Goal: Task Accomplishment & Management: Complete application form

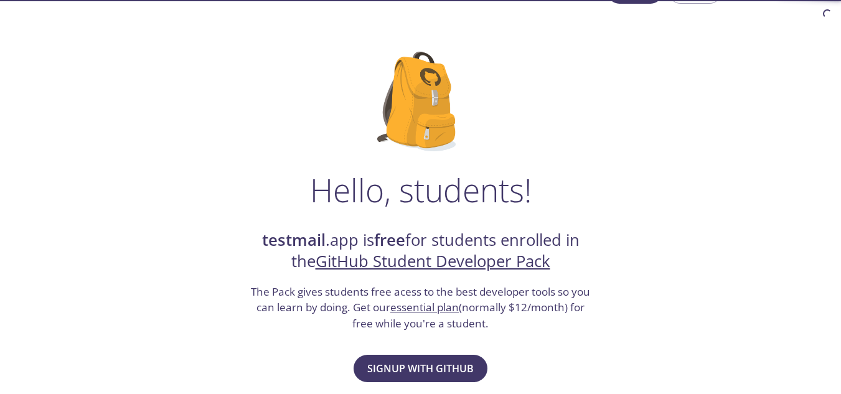
scroll to position [62, 0]
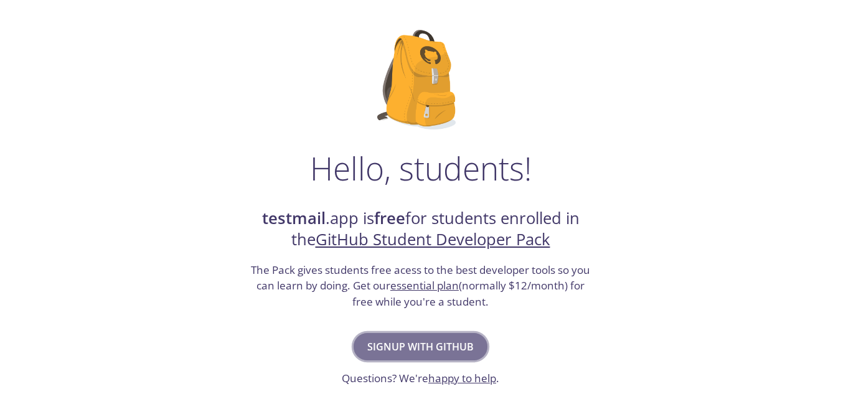
click at [419, 352] on span "Signup with GitHub" at bounding box center [420, 346] width 106 height 17
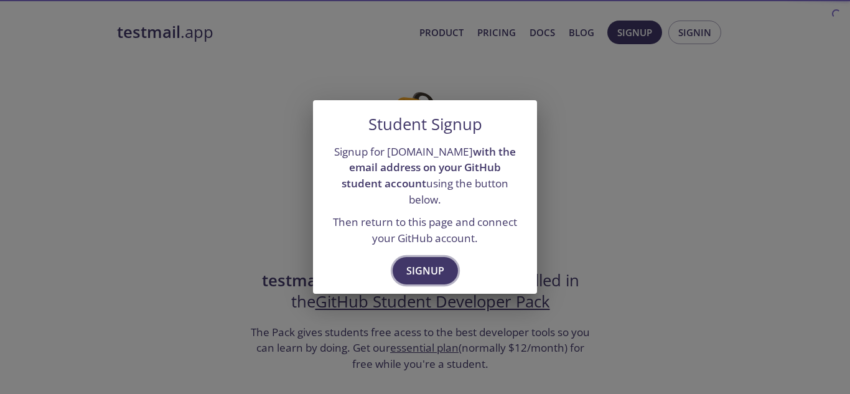
click at [423, 268] on span "Signup" at bounding box center [425, 270] width 38 height 17
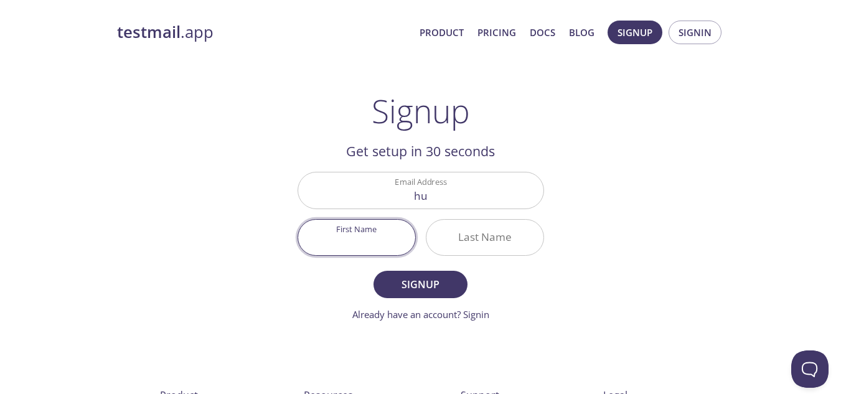
click at [467, 191] on input "hu" at bounding box center [420, 189] width 245 height 35
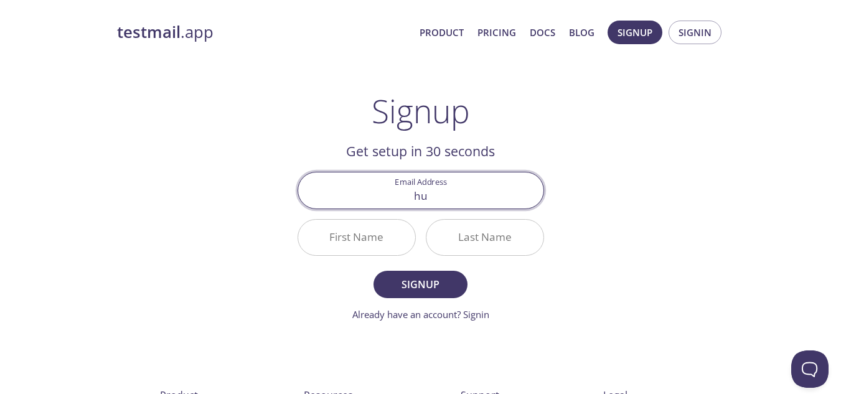
type input "[EMAIL_ADDRESS][DOMAIN_NAME]"
click at [375, 238] on input "First Name" at bounding box center [356, 237] width 117 height 35
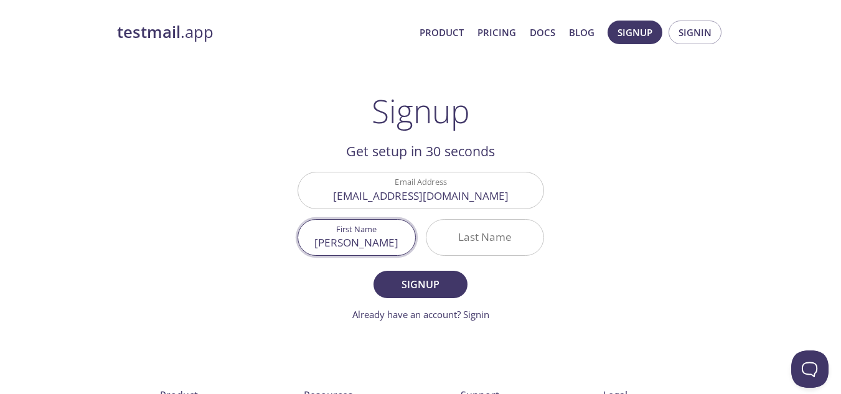
type input "[PERSON_NAME]"
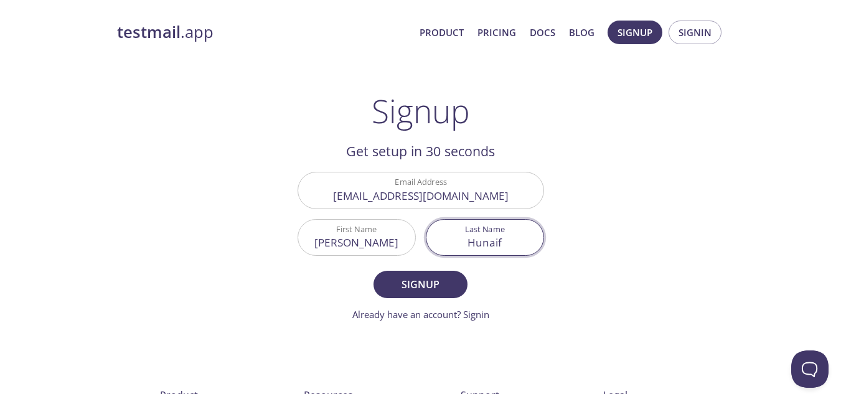
type input "Hunaif"
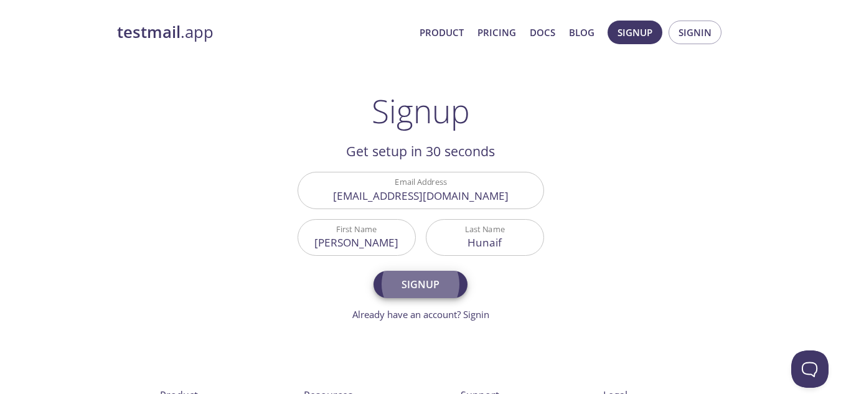
click at [373, 271] on button "Signup" at bounding box center [419, 284] width 93 height 27
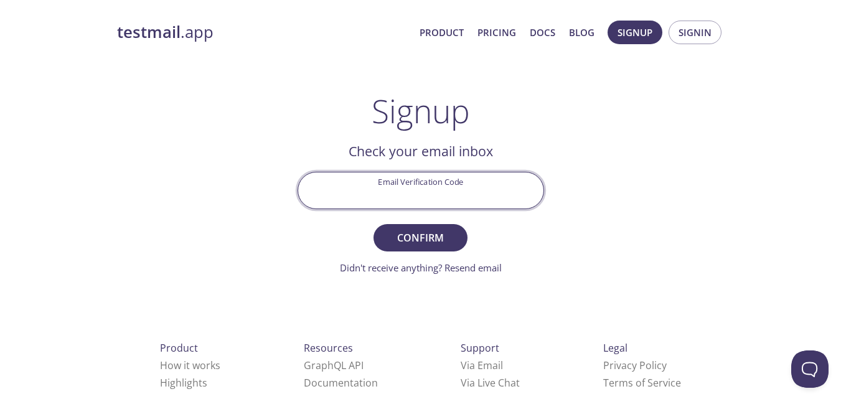
click at [413, 174] on input "Email Verification Code" at bounding box center [420, 189] width 245 height 35
paste input "1U49ZQJ"
type input "1U49ZQJ"
click at [409, 229] on span "Confirm" at bounding box center [420, 237] width 66 height 17
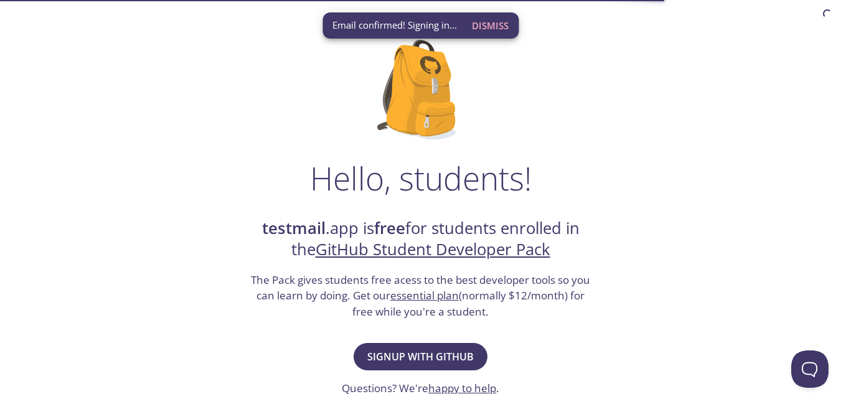
scroll to position [124, 0]
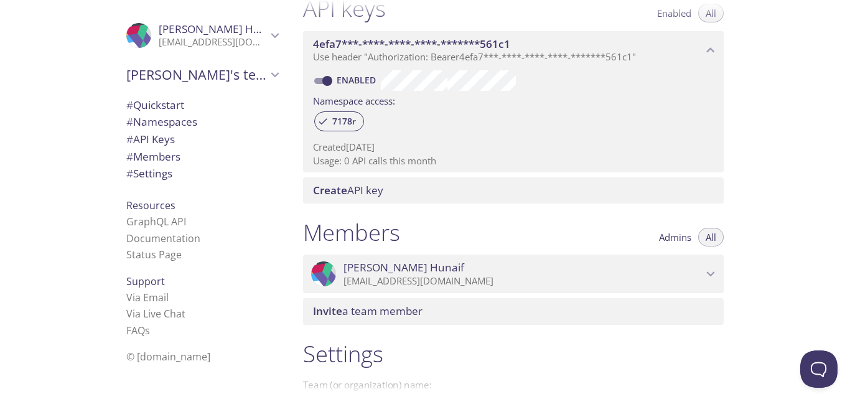
scroll to position [491, 0]
